Goal: Task Accomplishment & Management: Use online tool/utility

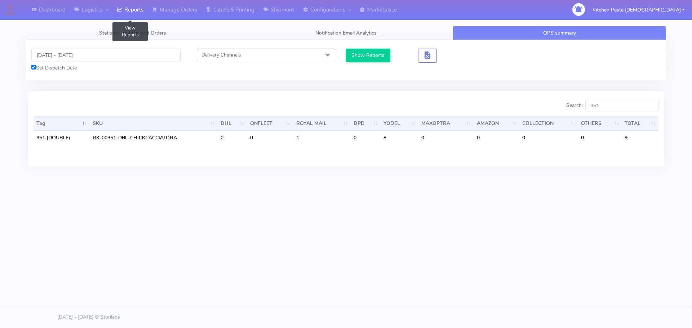
click at [129, 12] on link "Reports" at bounding box center [129, 10] width 35 height 20
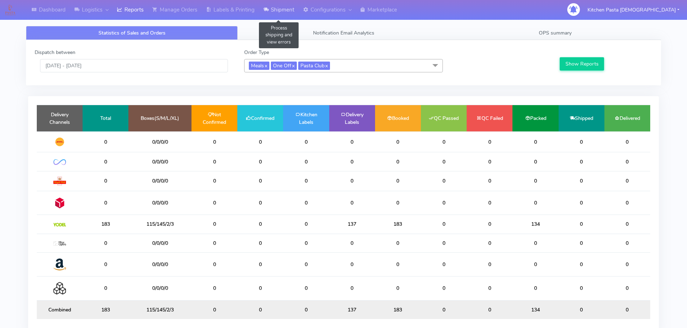
click at [263, 12] on link "Shipment" at bounding box center [279, 10] width 40 height 20
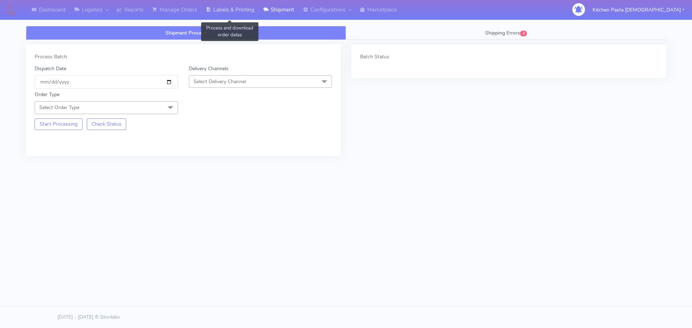
click at [218, 2] on link "Labels & Printing" at bounding box center [229, 10] width 57 height 20
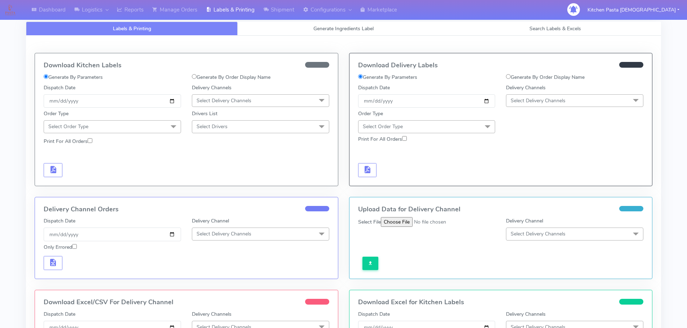
click at [533, 97] on span "Select Delivery Channels" at bounding box center [537, 100] width 55 height 7
click at [532, 186] on div "Yodel" at bounding box center [574, 182] width 129 height 8
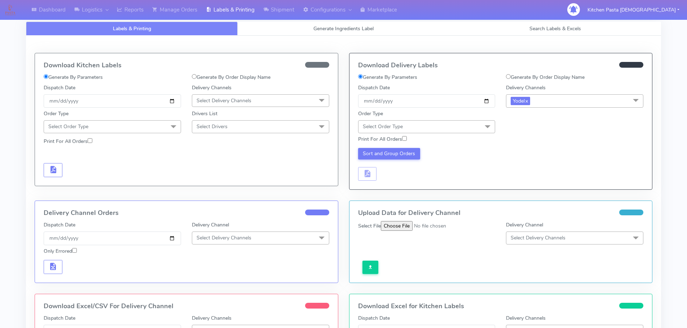
click at [448, 128] on span "Select Order Type" at bounding box center [426, 126] width 137 height 13
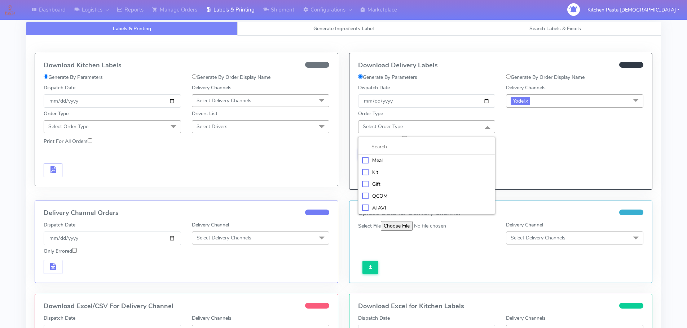
click at [415, 156] on li "Meal" at bounding box center [426, 161] width 137 height 12
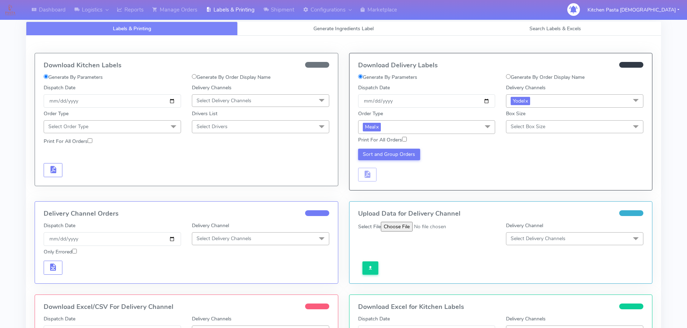
click at [512, 123] on span "Select Box Size" at bounding box center [527, 126] width 35 height 7
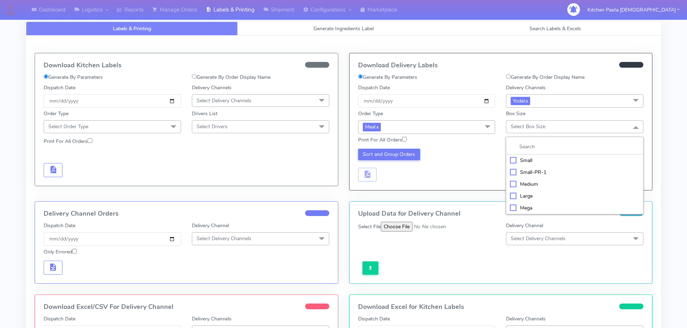
click at [527, 185] on div "Medium" at bounding box center [574, 185] width 129 height 8
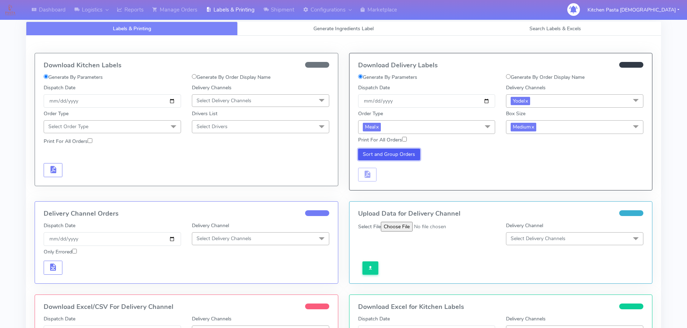
click at [396, 151] on button "Sort and Group Orders" at bounding box center [389, 155] width 62 height 12
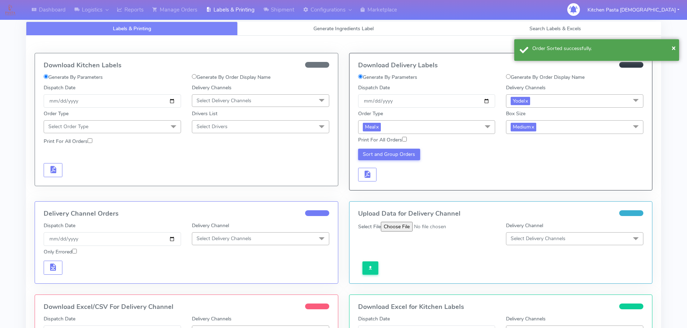
click at [368, 184] on div "Download Delivery Labels Generate By Parameters Generate By Order Display Name …" at bounding box center [500, 121] width 303 height 137
click at [370, 178] on span "button" at bounding box center [367, 176] width 9 height 7
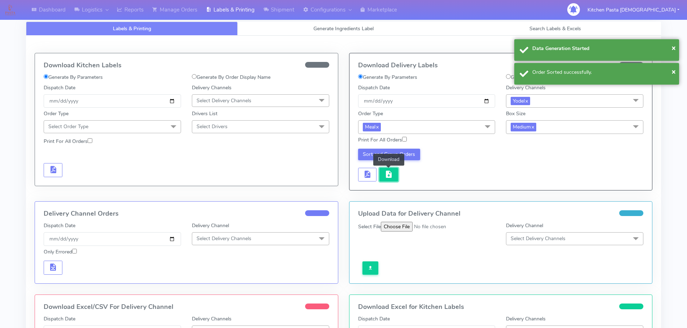
click at [391, 178] on span "button" at bounding box center [388, 176] width 9 height 7
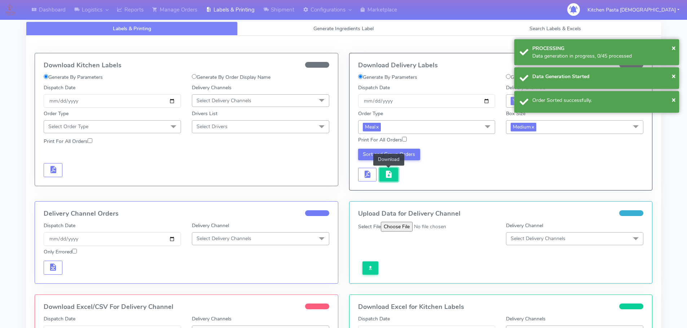
click at [384, 178] on span "button" at bounding box center [388, 176] width 9 height 7
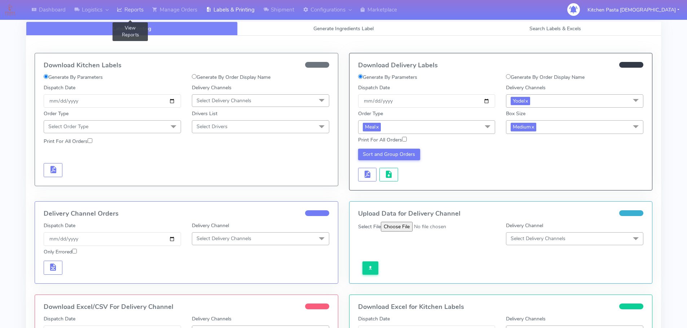
click at [134, 7] on link "Reports" at bounding box center [129, 10] width 35 height 20
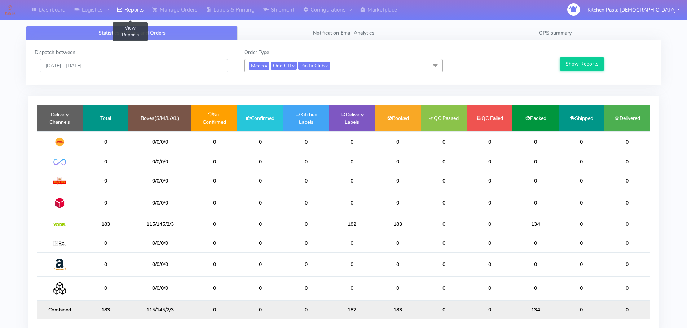
click at [138, 3] on link "Reports" at bounding box center [129, 10] width 35 height 20
